Goal: Check status: Check status

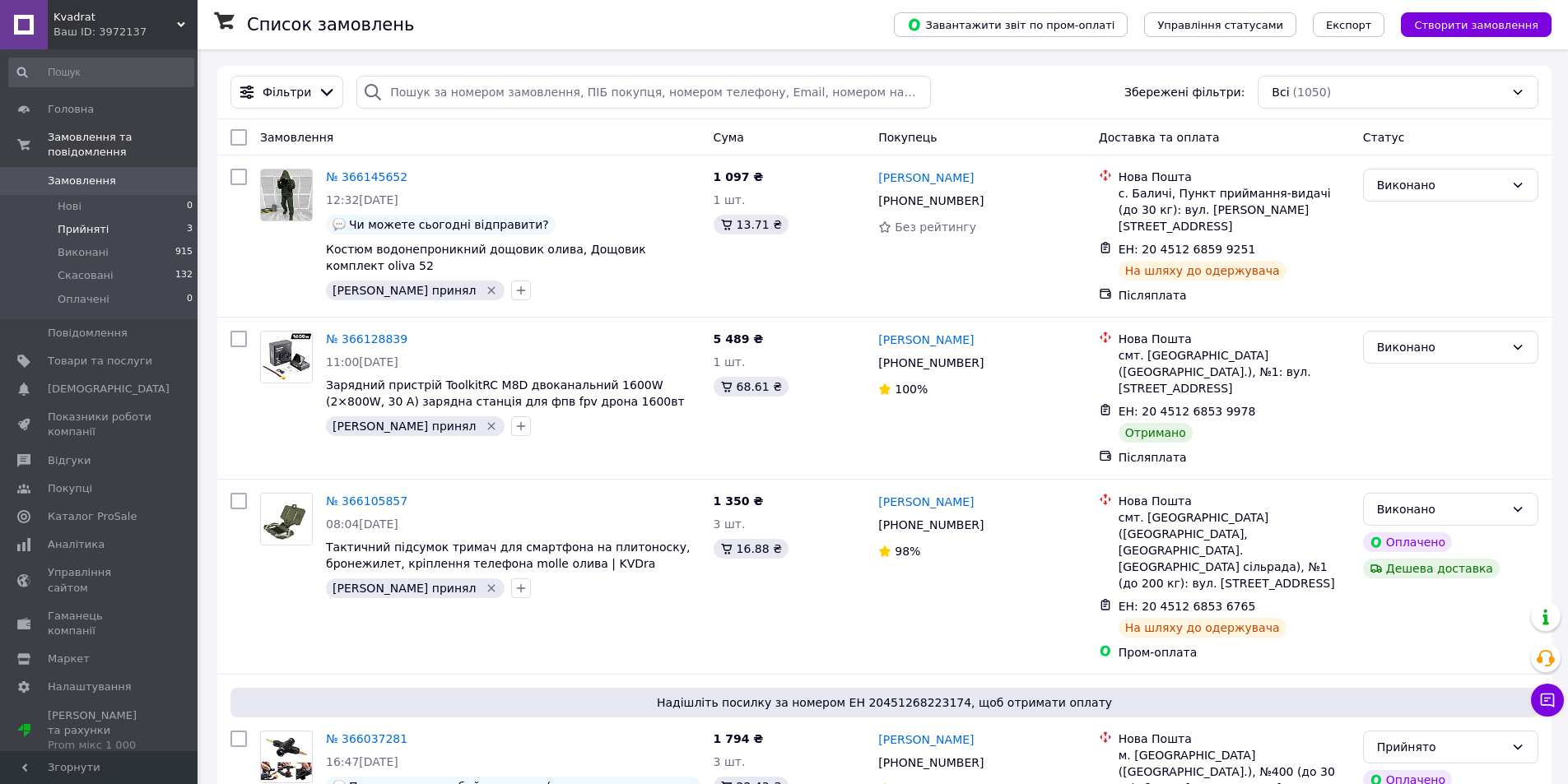
click at [141, 218] on li "Прийняті 3" at bounding box center [101, 229] width 203 height 23
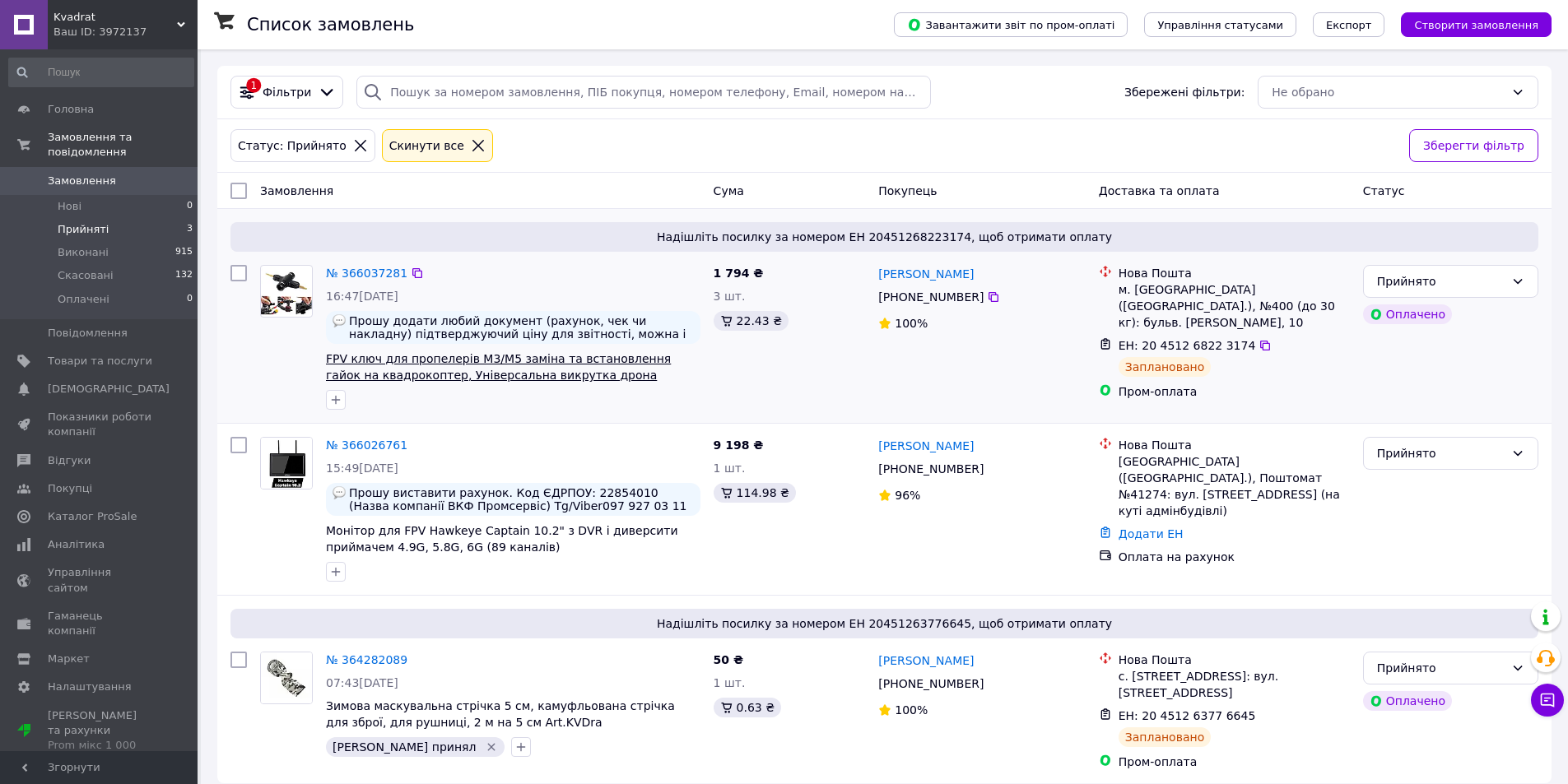
scroll to position [3, 0]
click at [388, 139] on div "Cкинути все" at bounding box center [426, 146] width 82 height 18
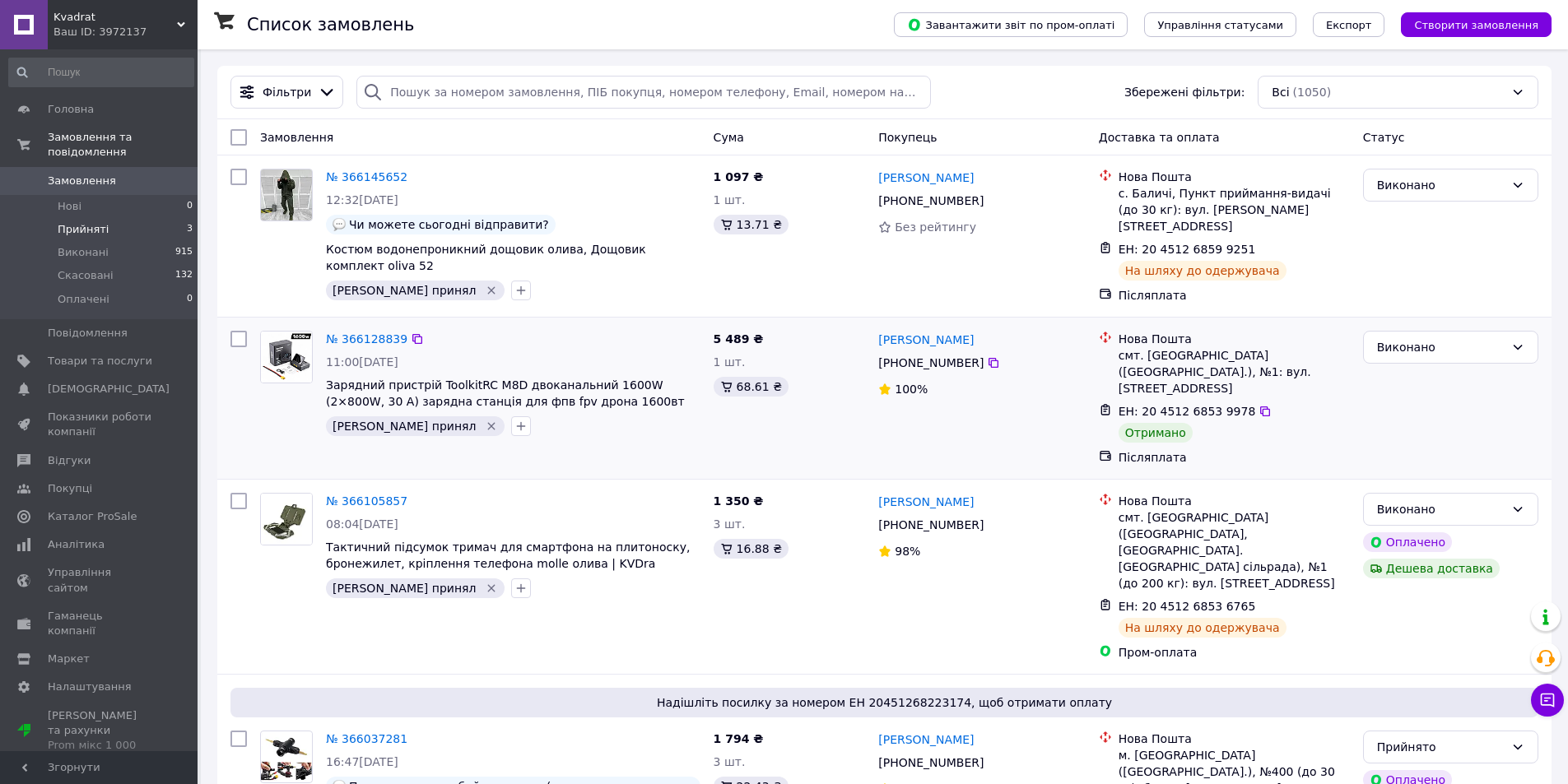
scroll to position [83, 0]
